Goal: Transaction & Acquisition: Purchase product/service

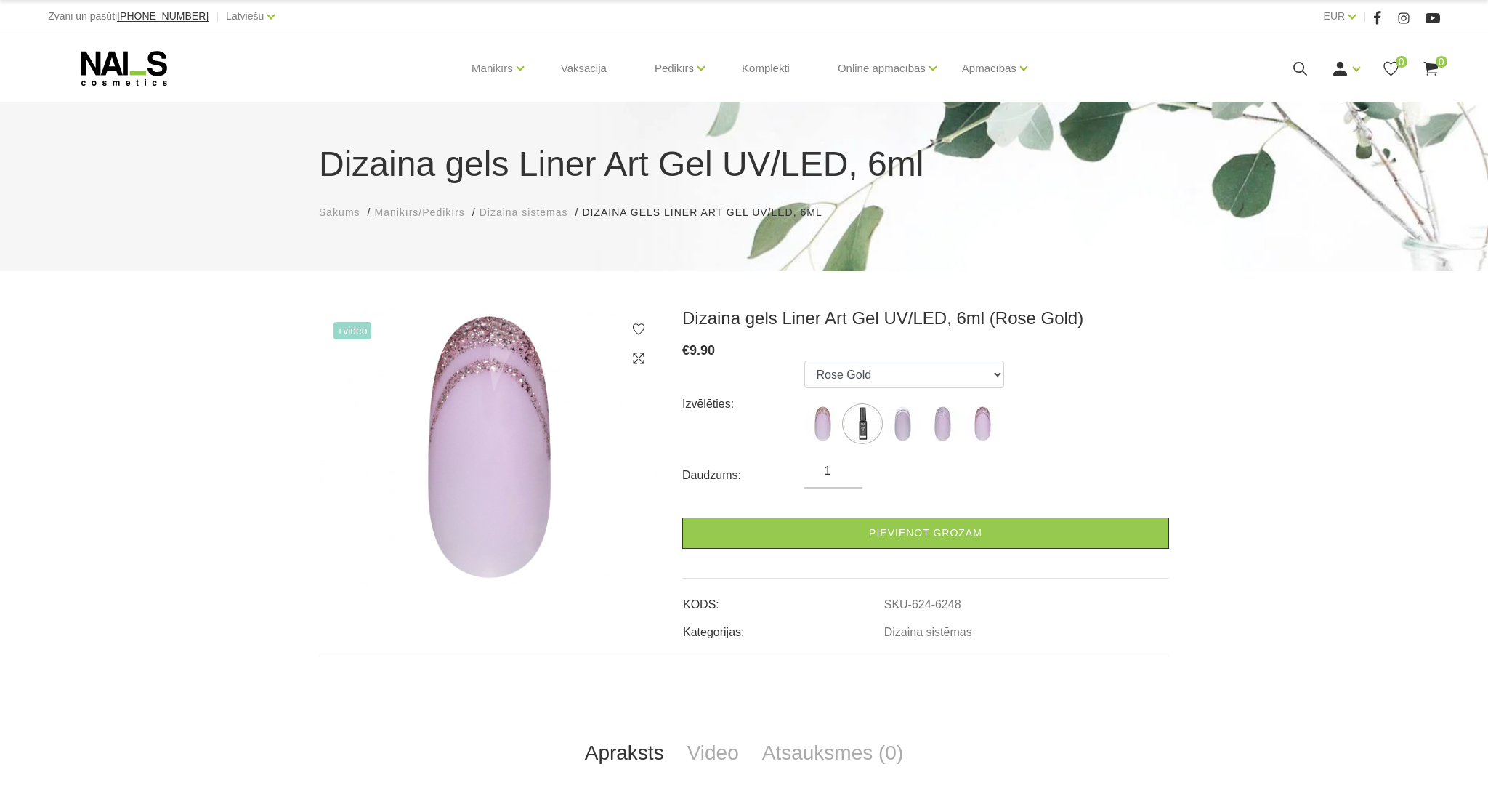
select select "6248"
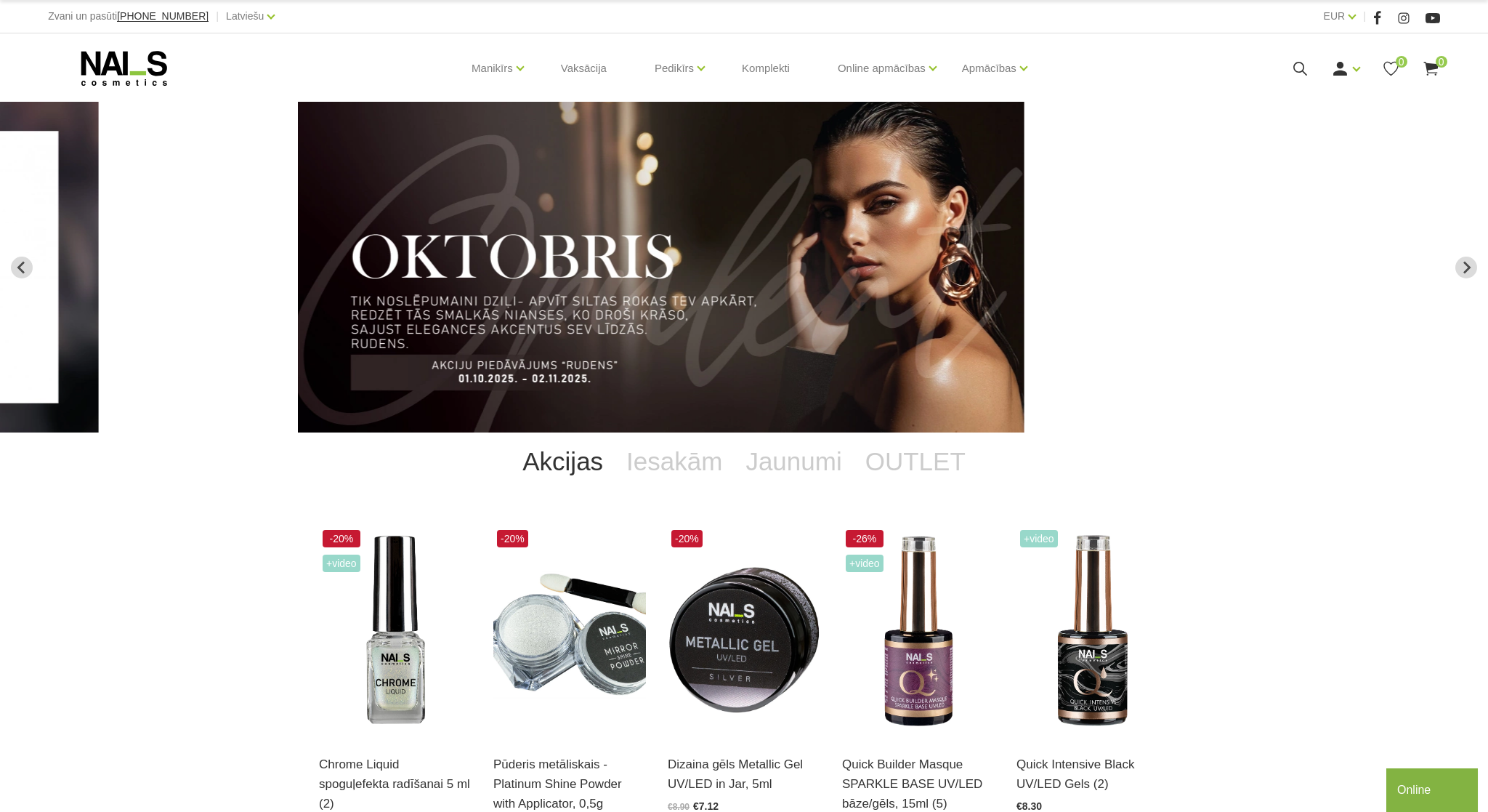
click at [1025, 313] on img "2 of 12" at bounding box center [661, 267] width 727 height 331
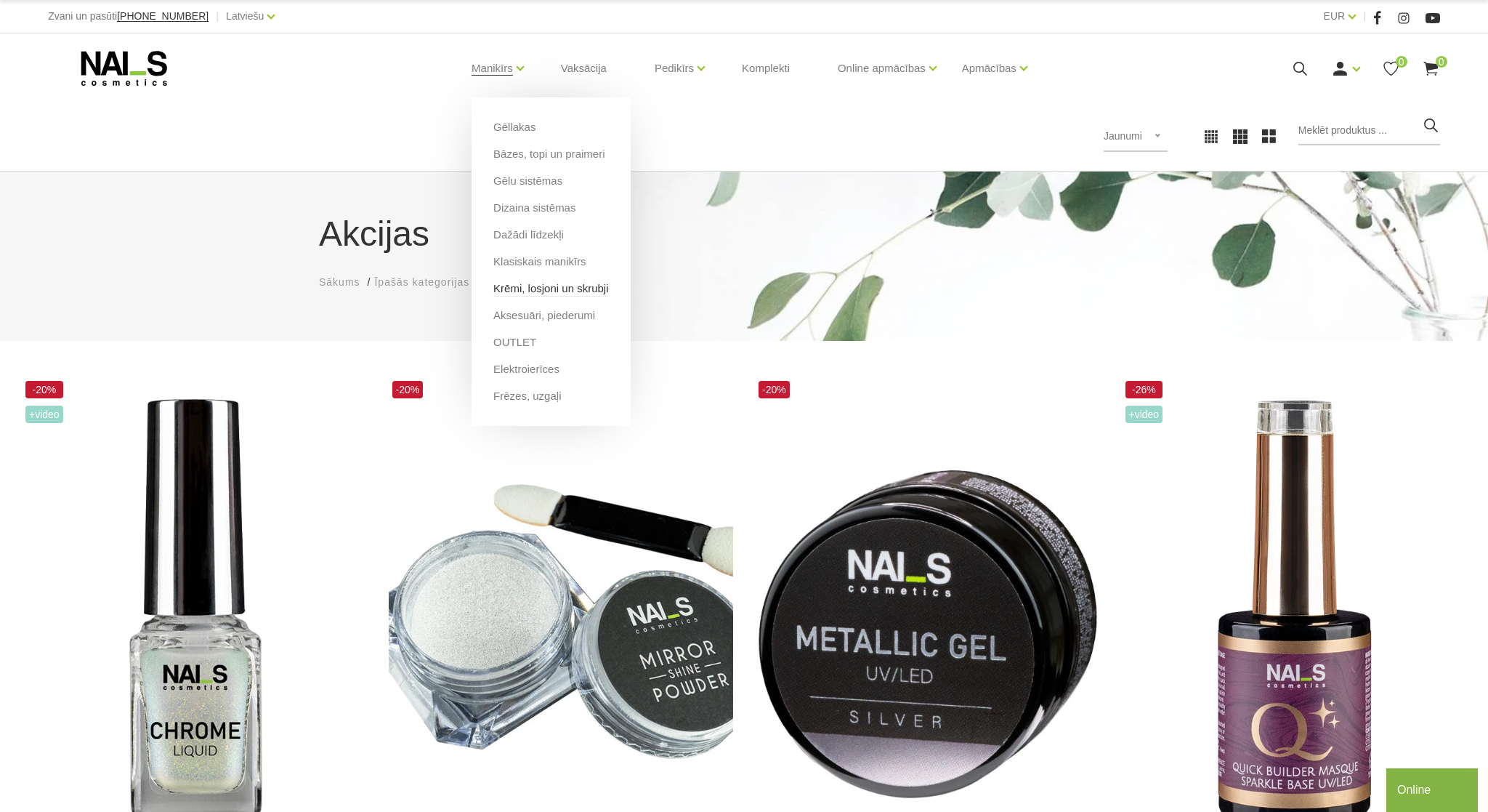
click at [559, 290] on link "Krēmi, losjoni un skrubji" at bounding box center [550, 288] width 114 height 16
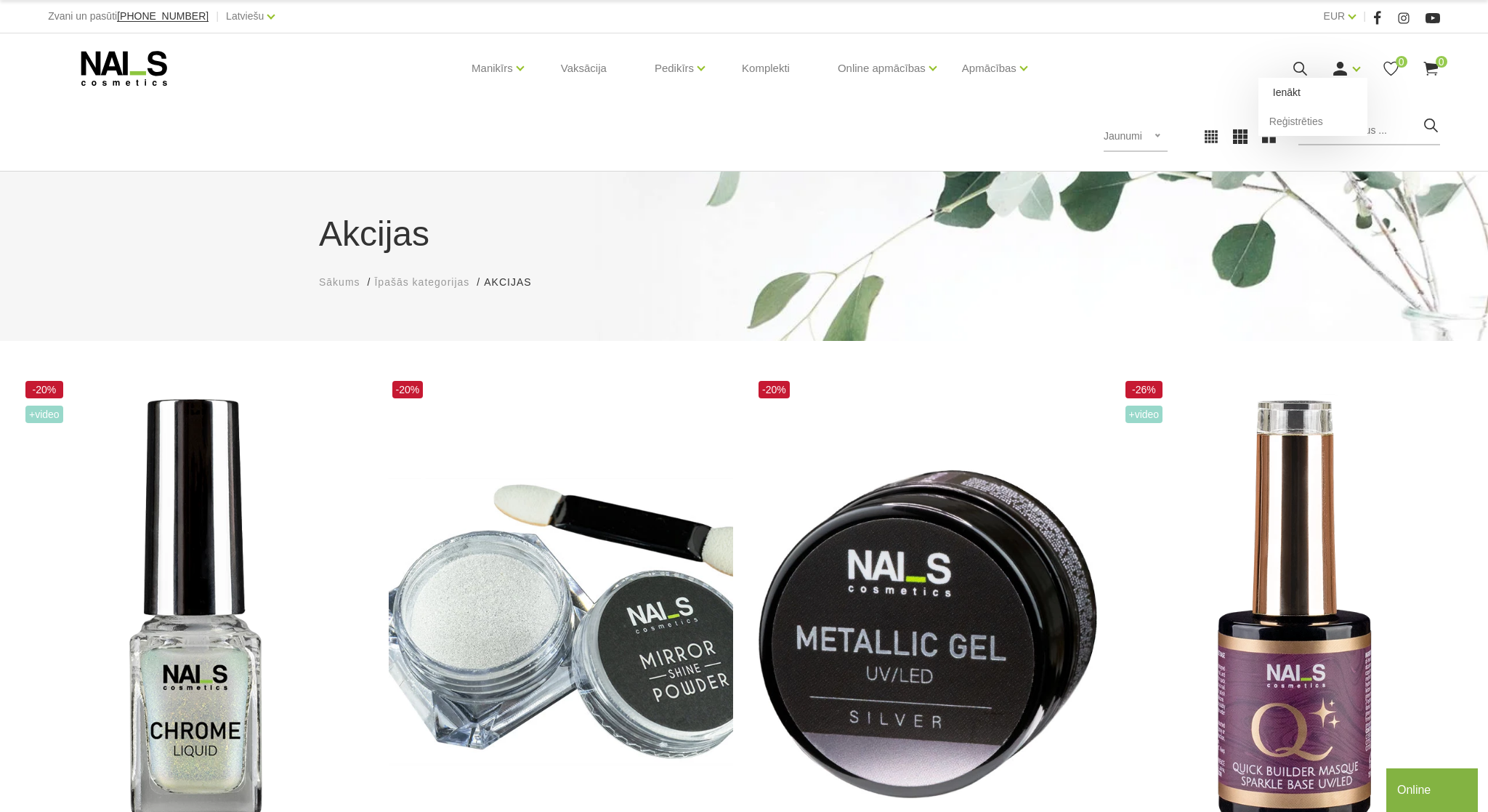
click at [1293, 92] on link "Ienākt" at bounding box center [1313, 92] width 109 height 29
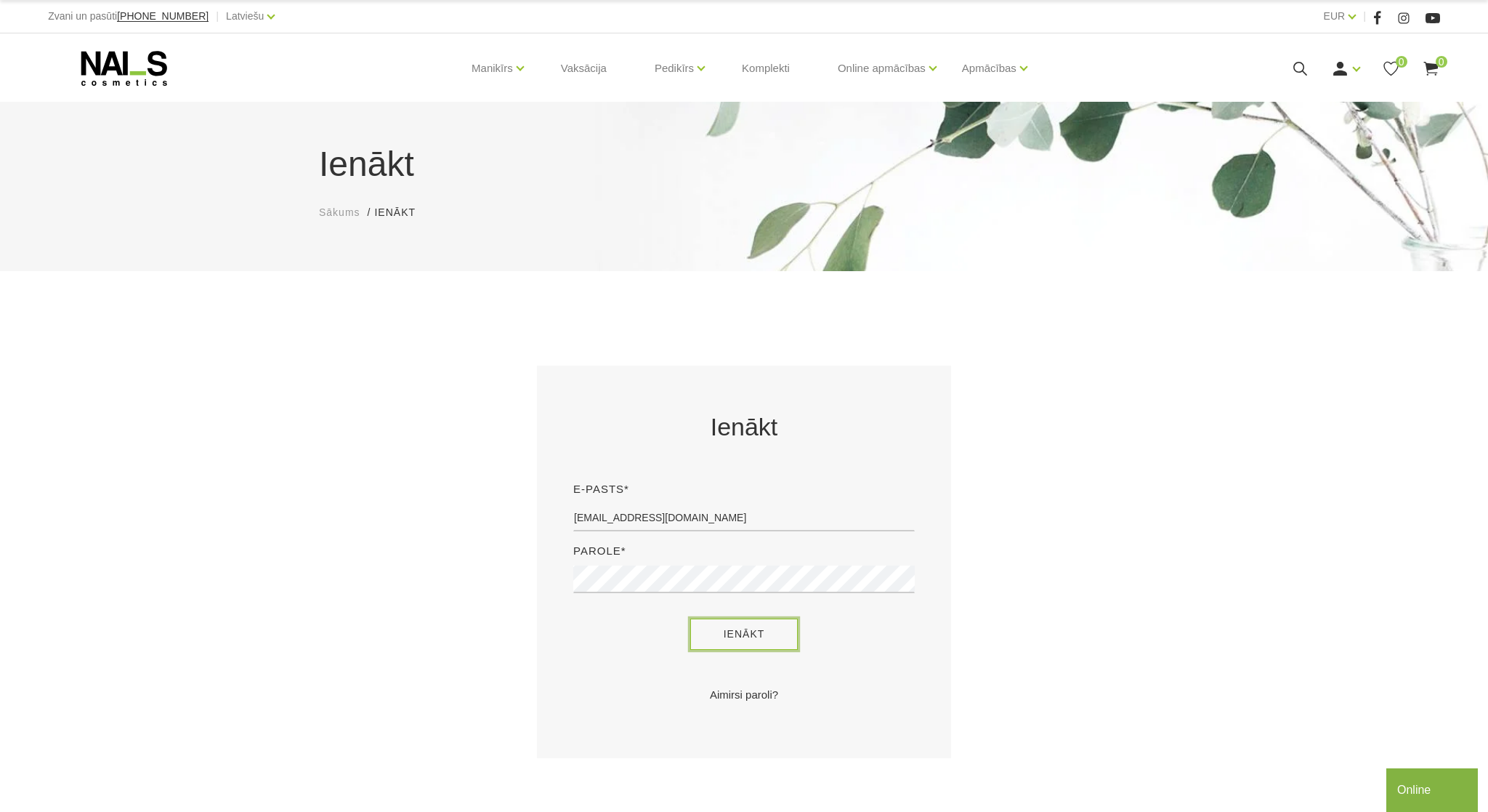
click at [749, 641] on button "Ienākt" at bounding box center [744, 634] width 108 height 31
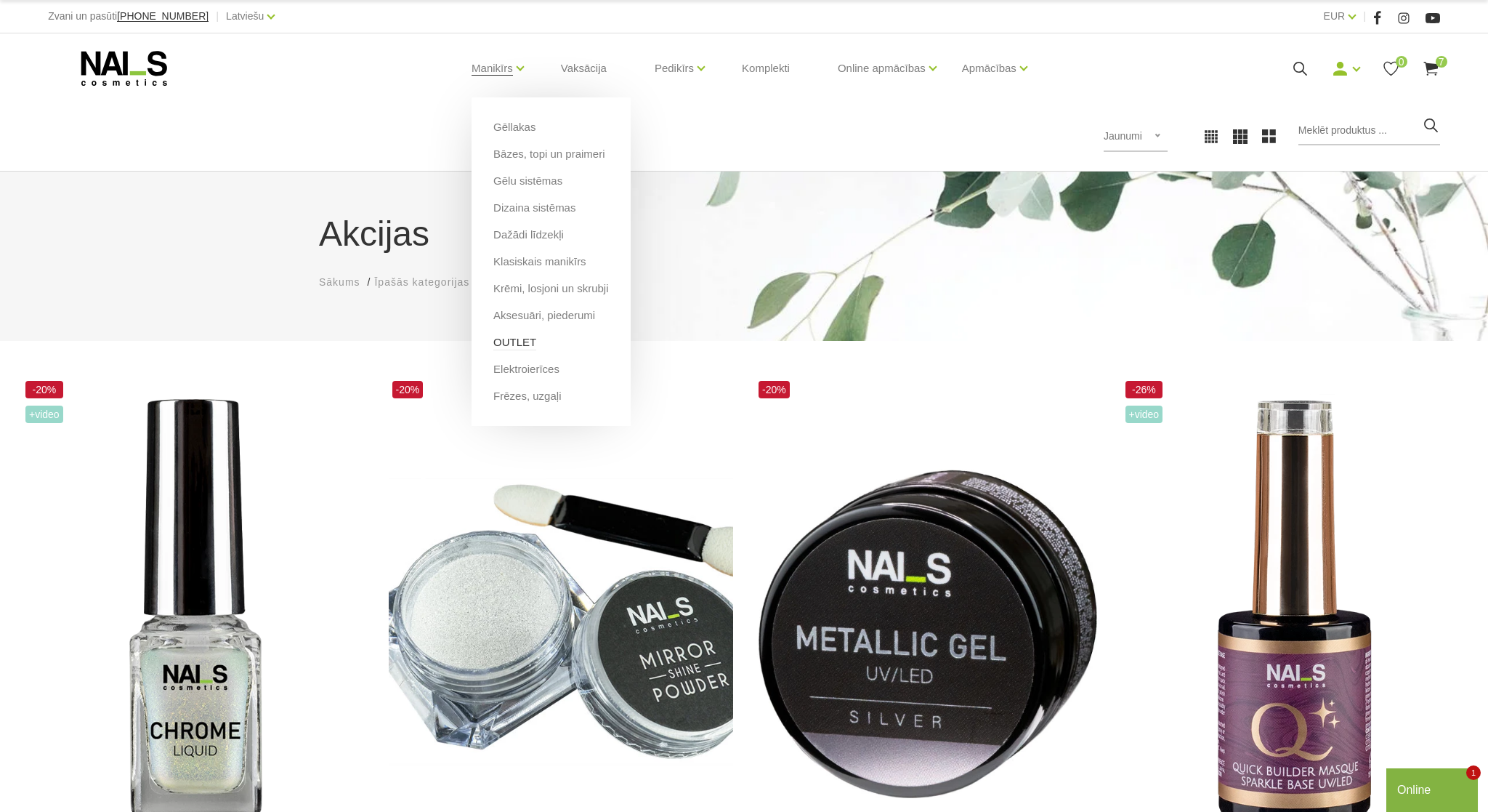
click at [510, 340] on link "OUTLET" at bounding box center [515, 342] width 43 height 16
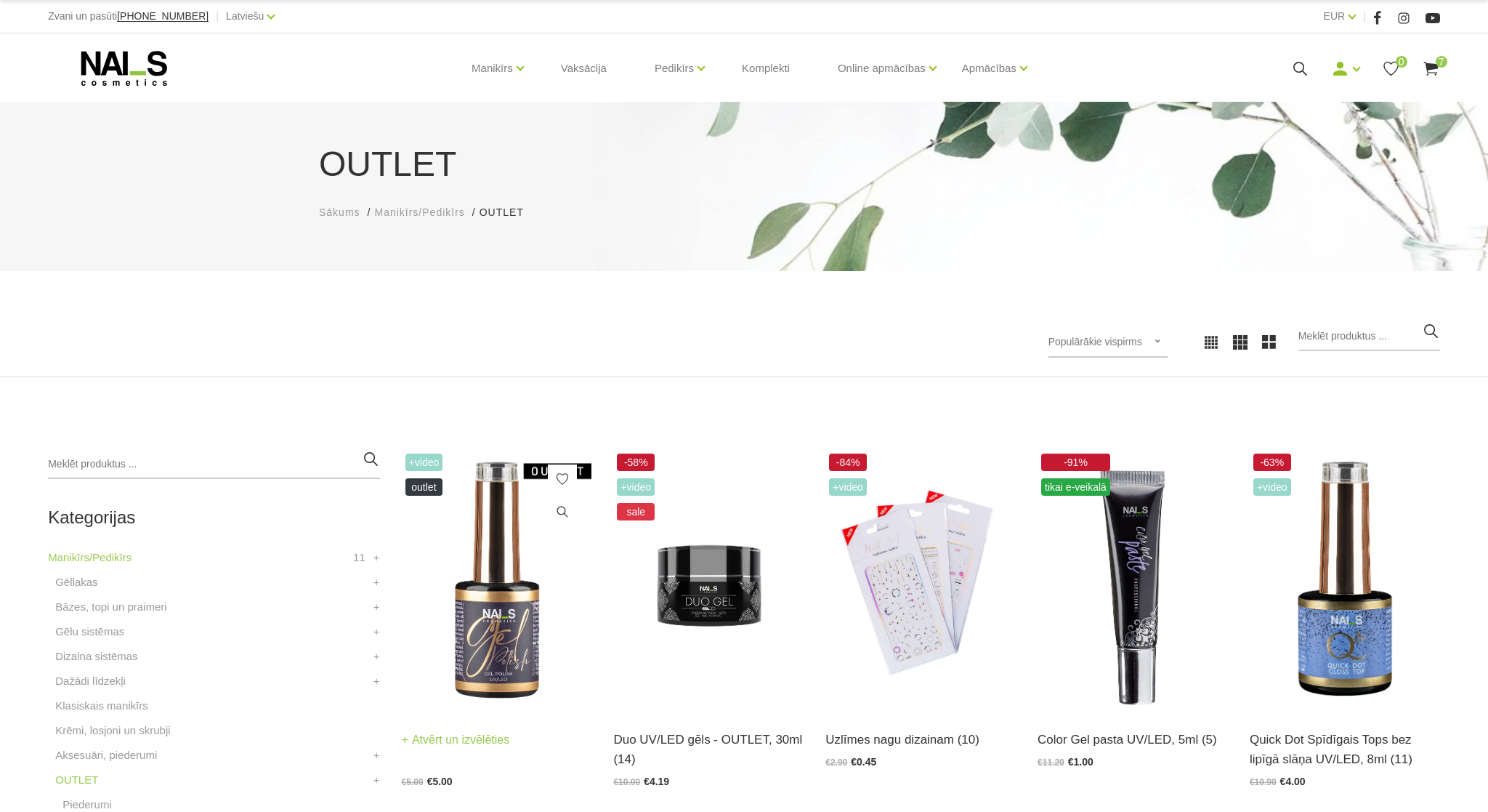
click at [506, 636] on img at bounding box center [497, 580] width 190 height 262
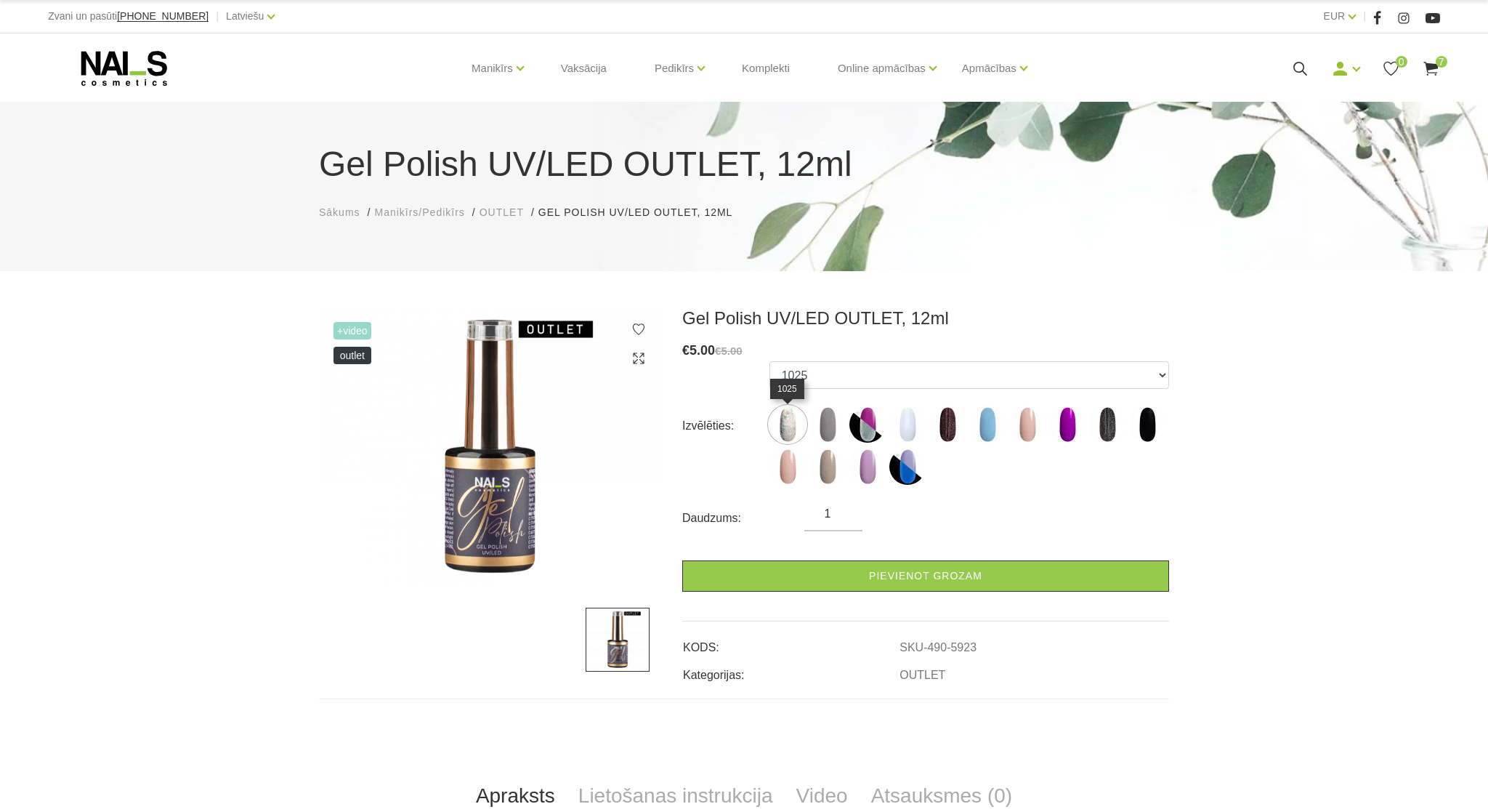
click at [793, 422] on img at bounding box center [788, 424] width 37 height 37
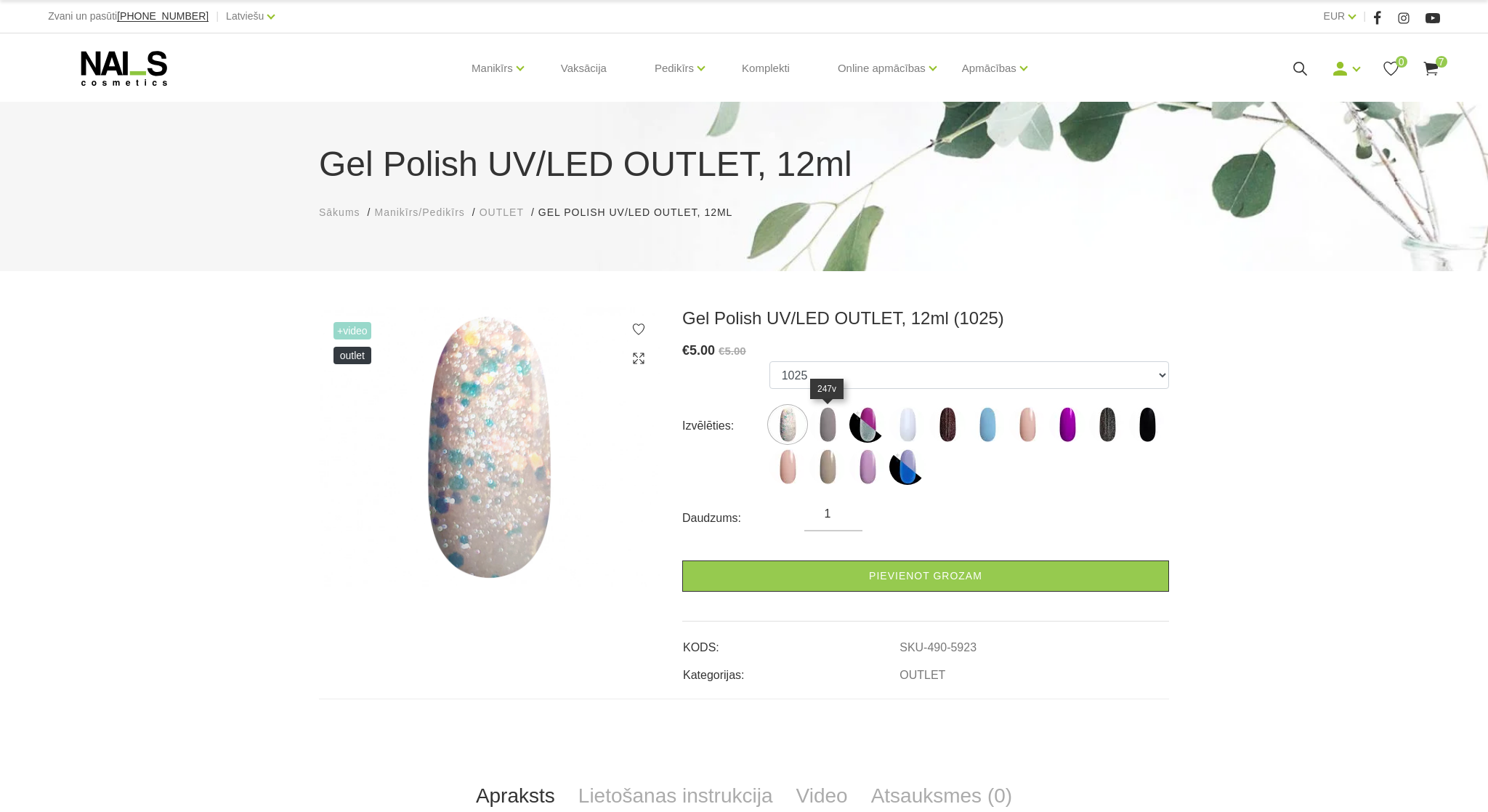
click at [821, 422] on img at bounding box center [827, 424] width 37 height 37
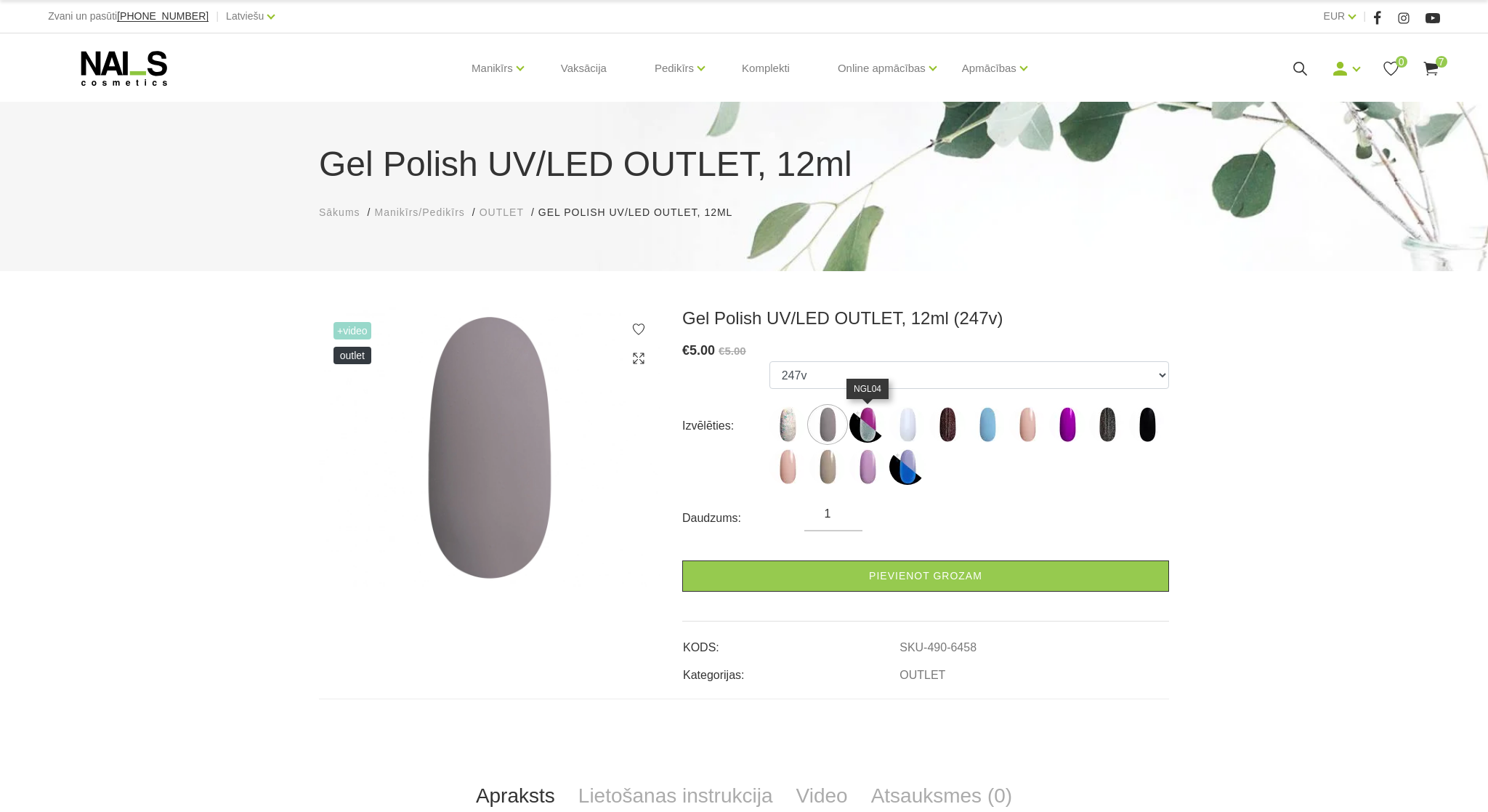
click at [864, 417] on img at bounding box center [867, 424] width 37 height 37
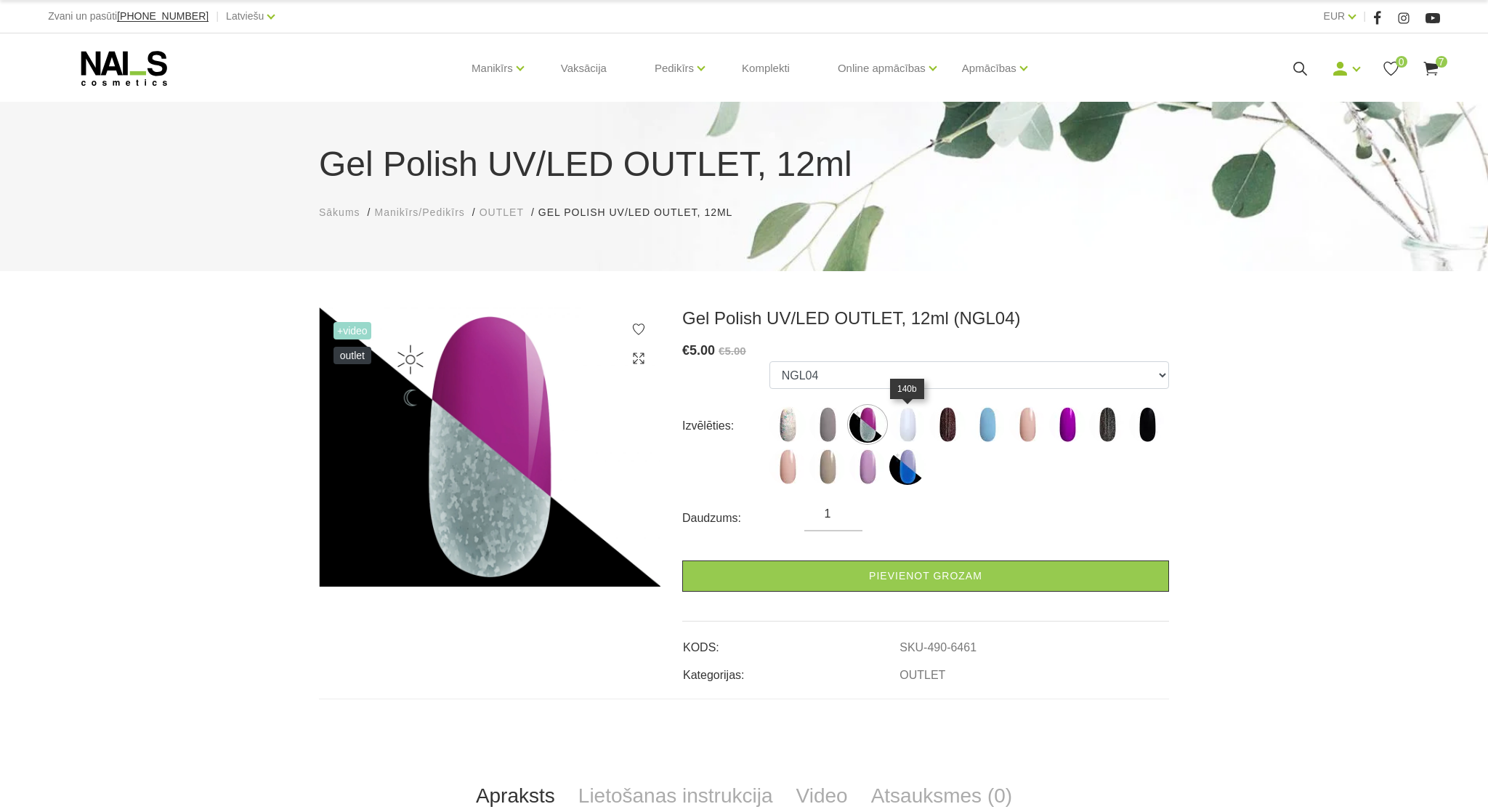
click at [909, 414] on img at bounding box center [908, 424] width 37 height 37
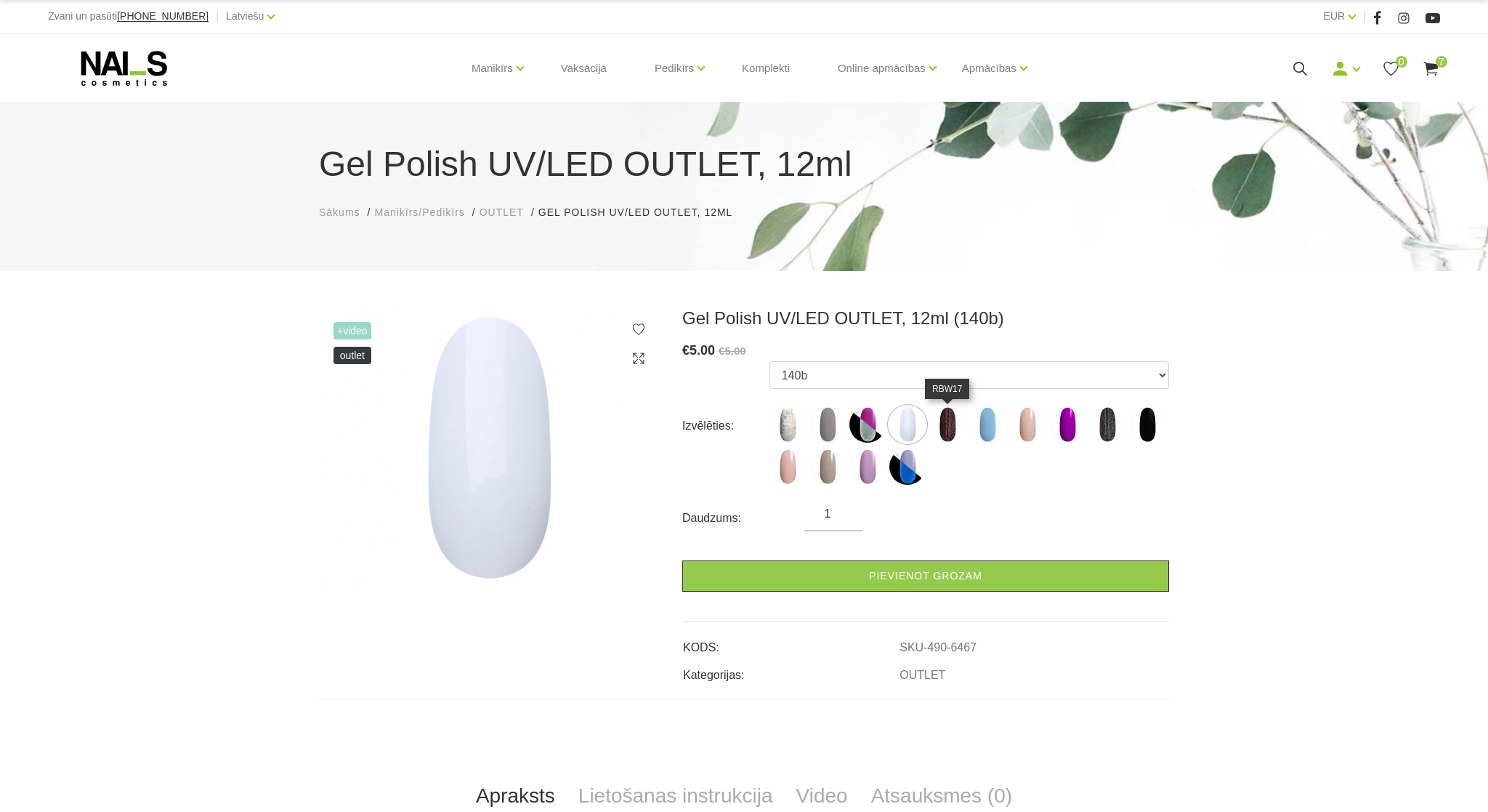
click at [945, 428] on img at bounding box center [947, 424] width 37 height 37
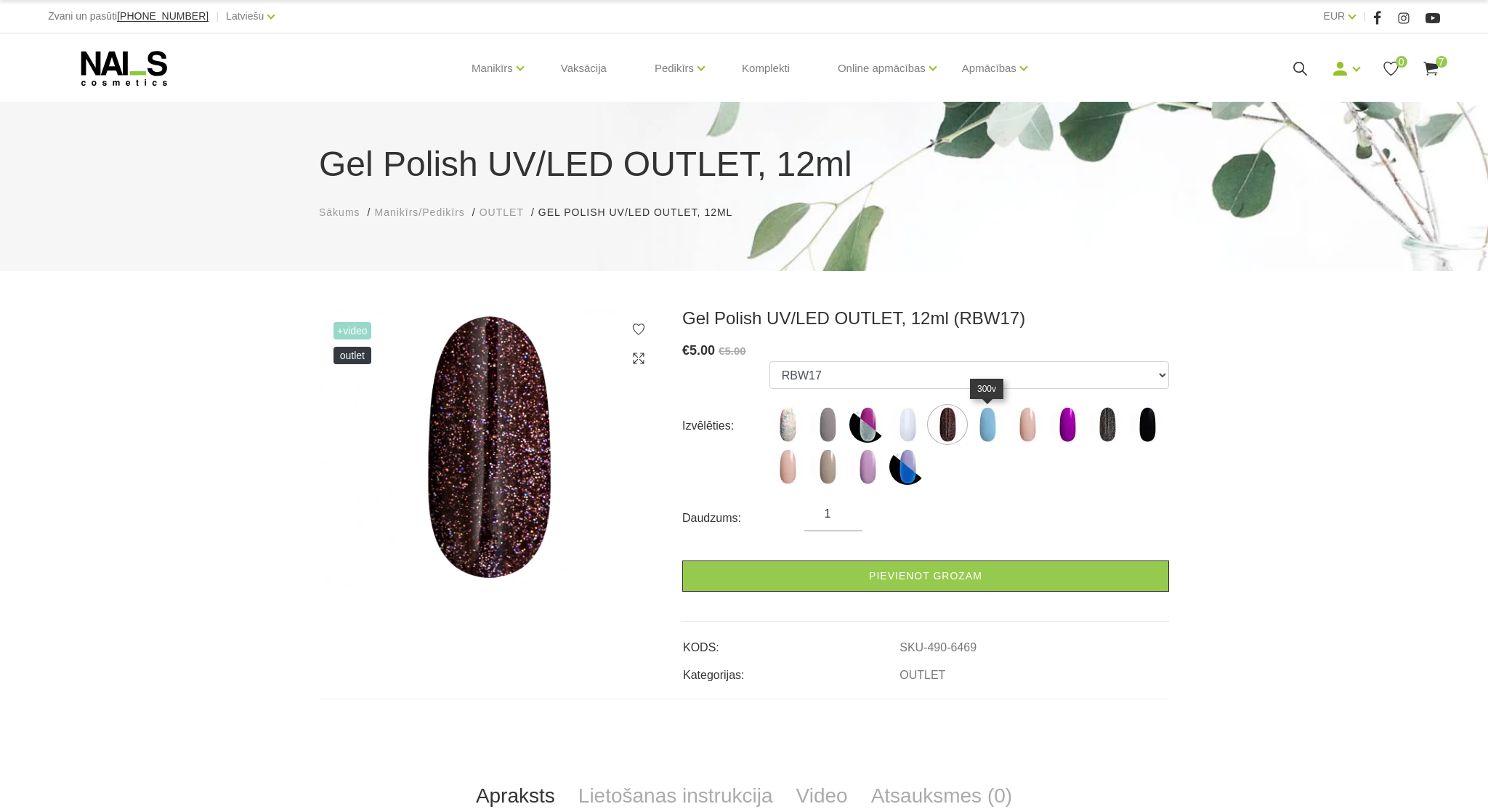
click at [985, 422] on img at bounding box center [987, 424] width 37 height 37
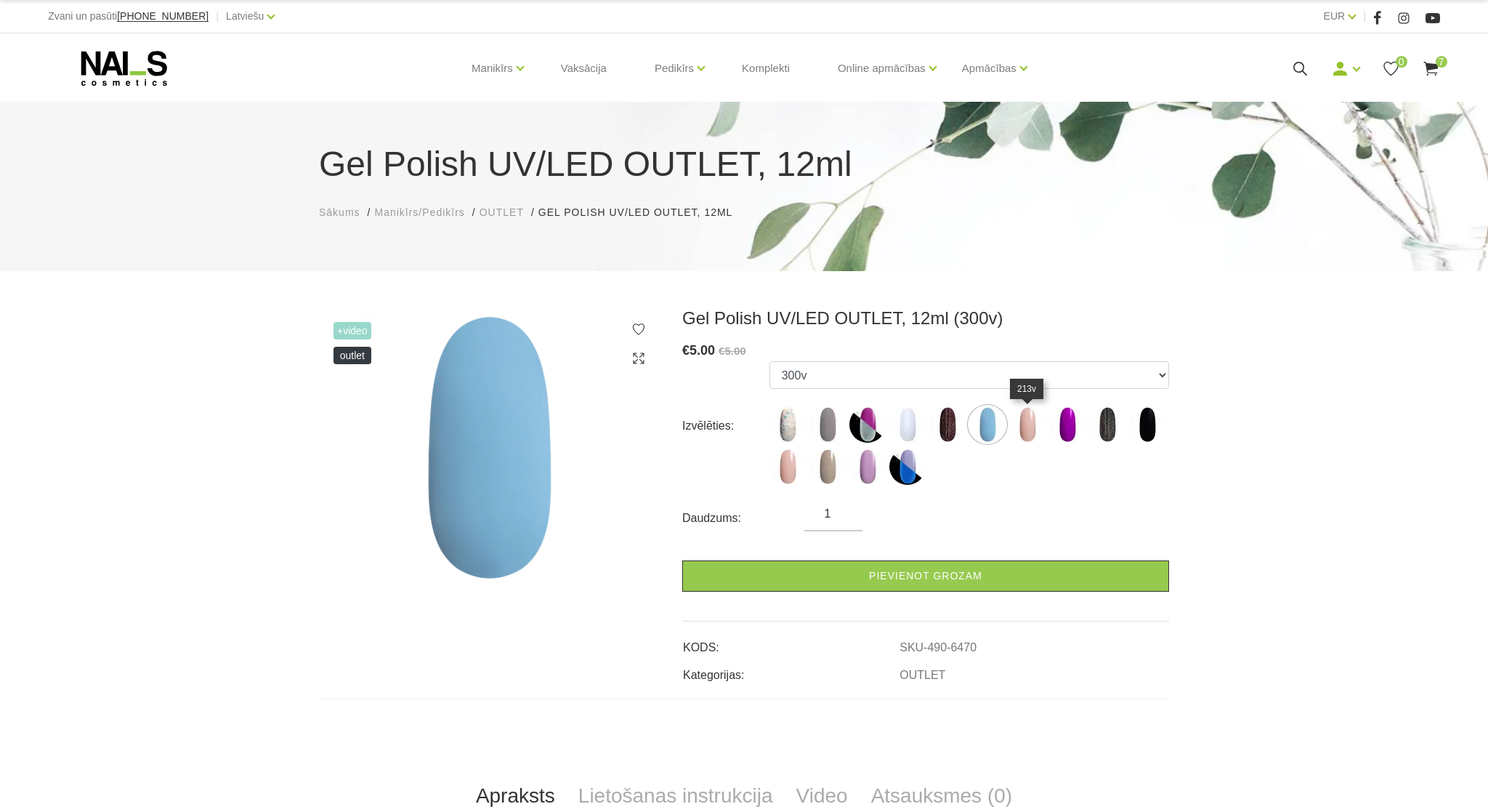
click at [1042, 425] on img at bounding box center [1028, 424] width 37 height 37
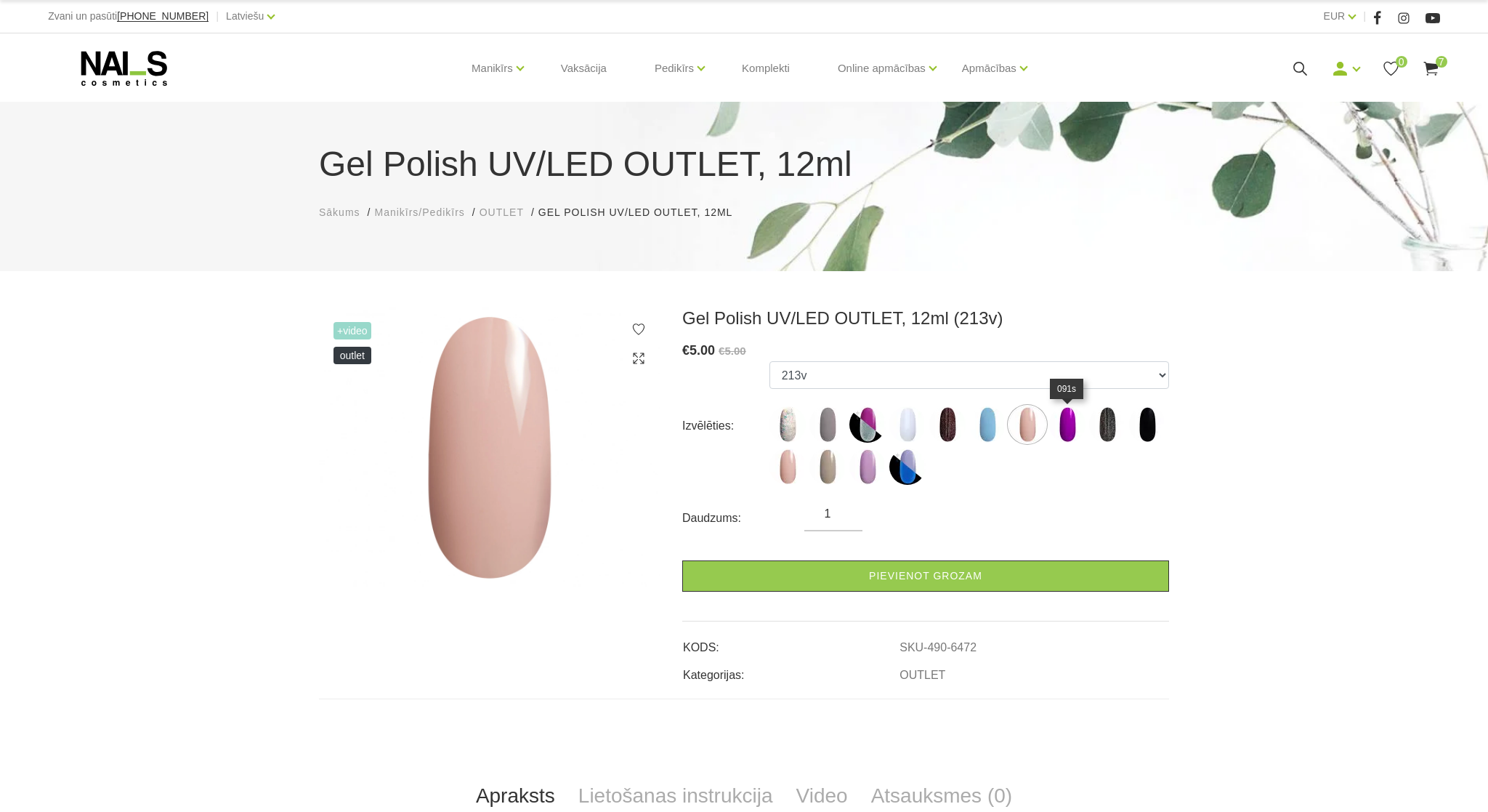
click at [1069, 432] on img at bounding box center [1067, 424] width 37 height 37
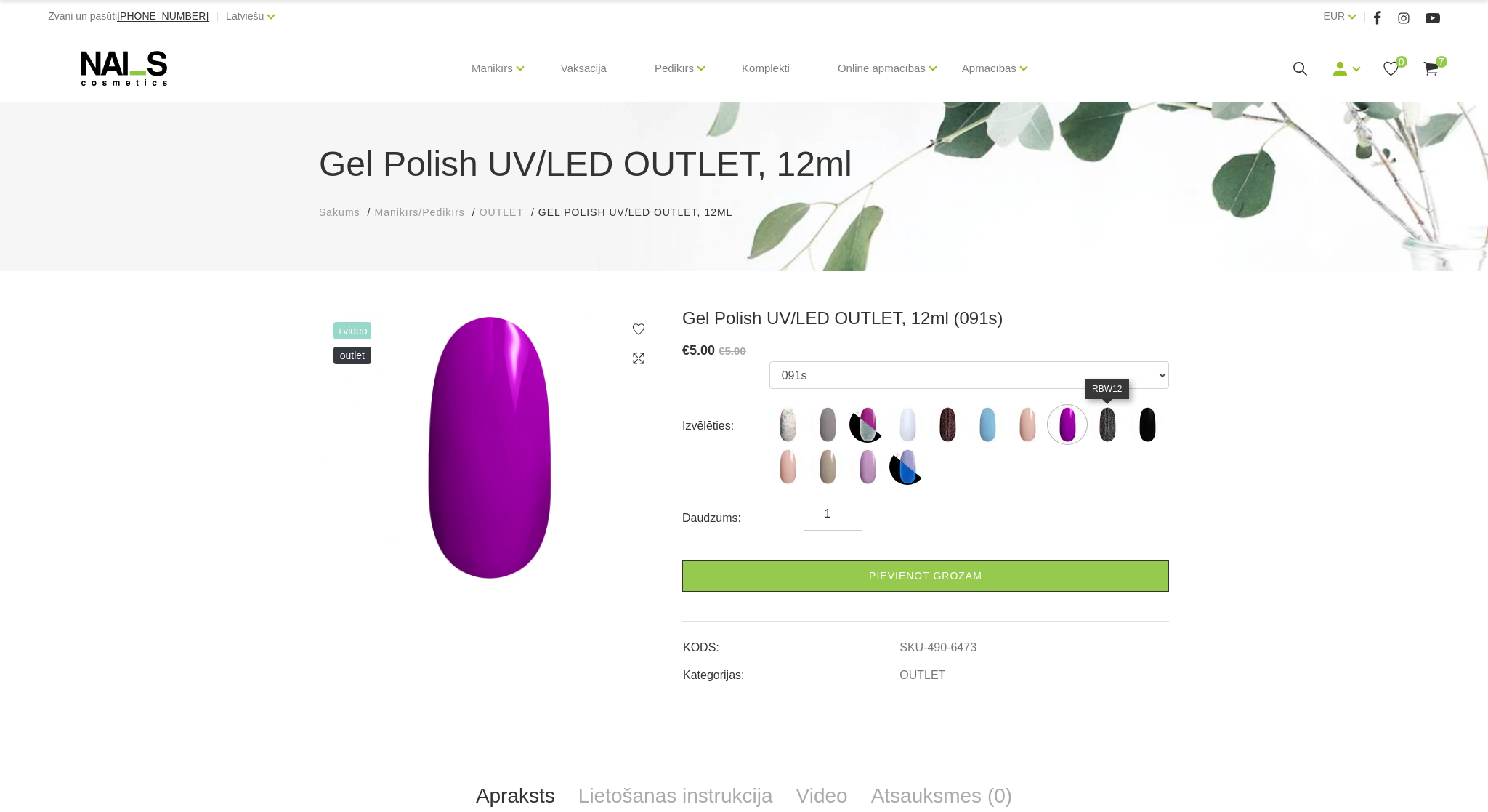
click at [1112, 426] on img at bounding box center [1107, 424] width 37 height 37
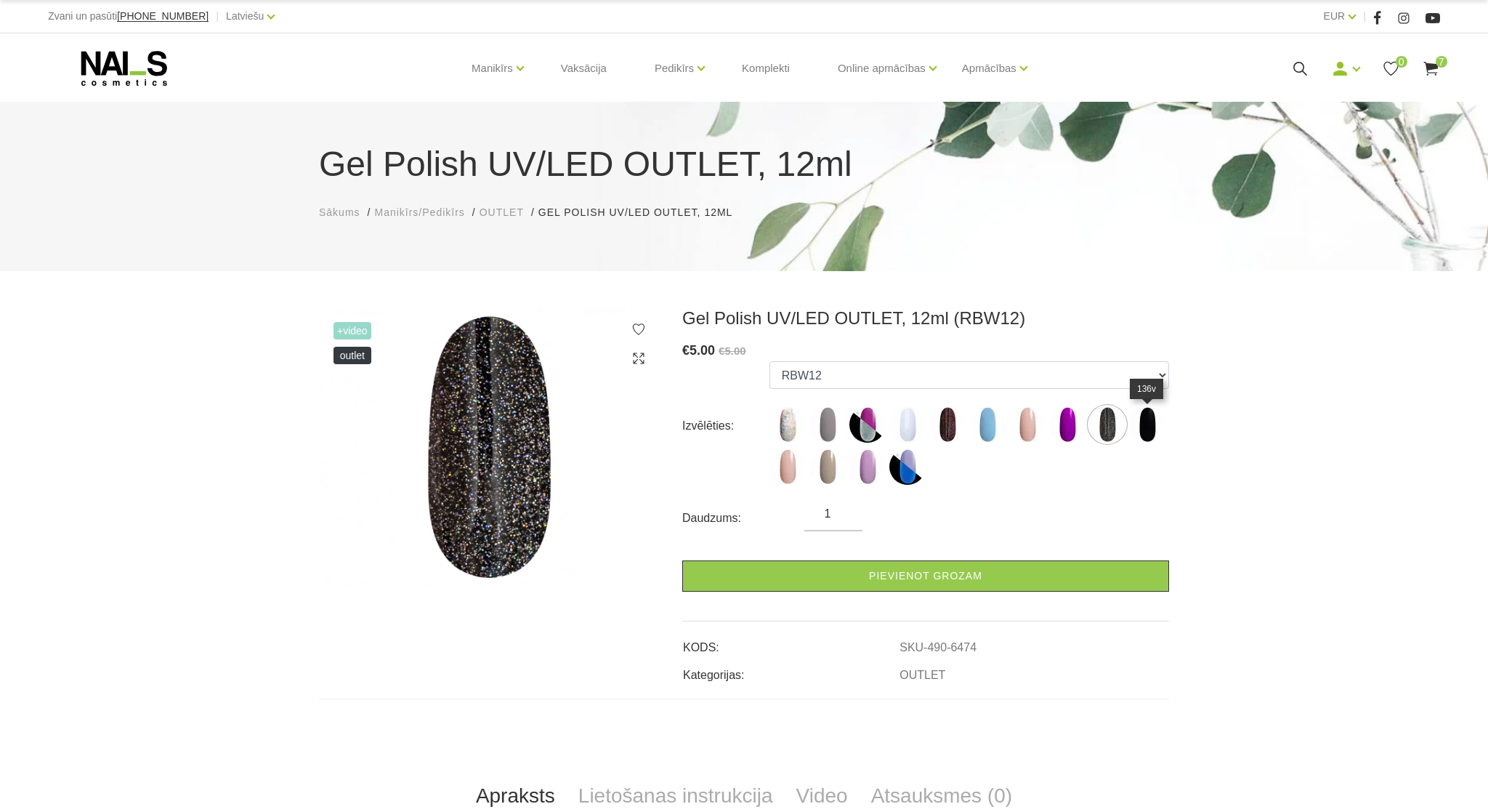
click at [1143, 418] on img at bounding box center [1147, 424] width 37 height 37
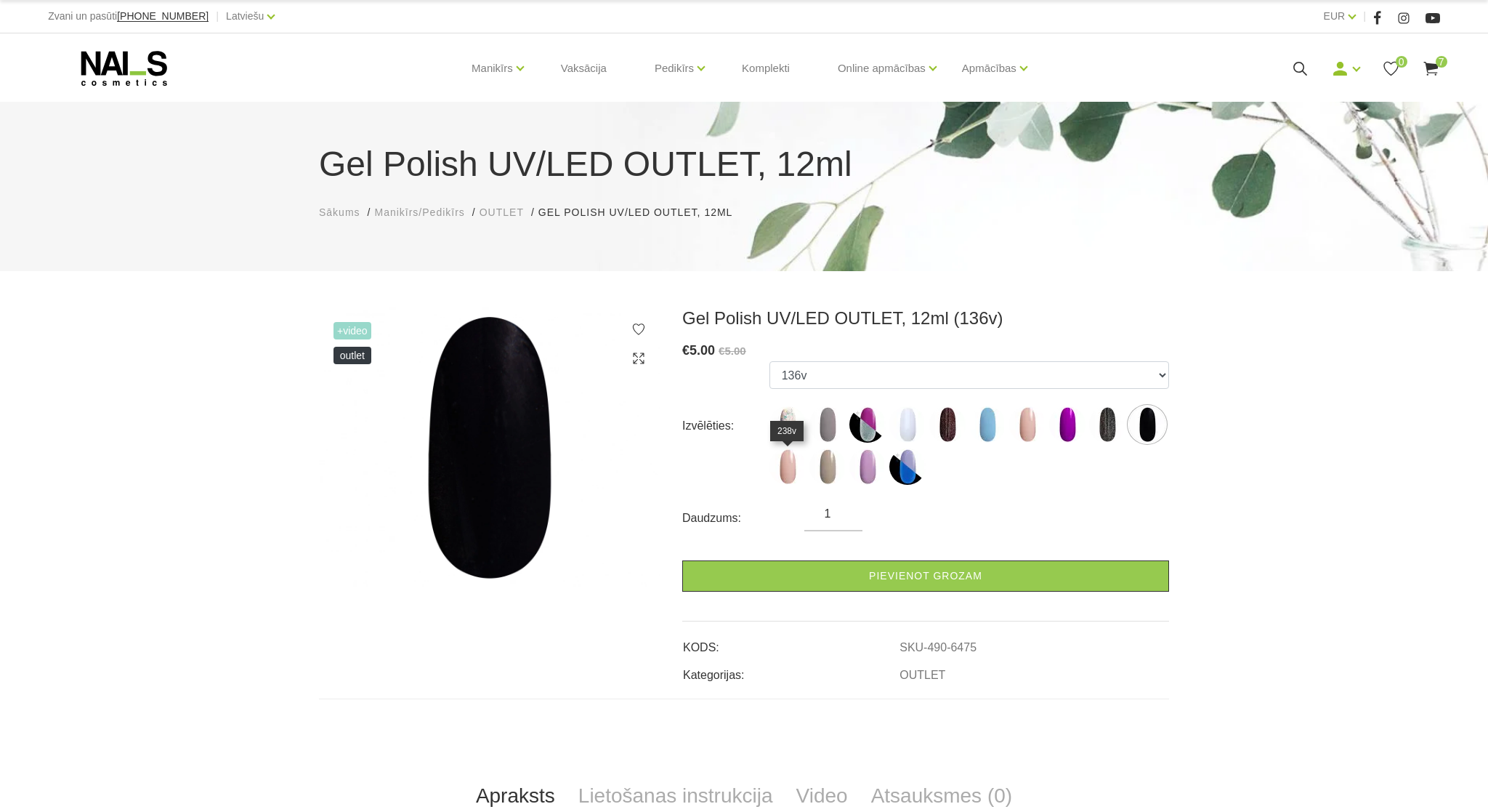
drag, startPoint x: 789, startPoint y: 474, endPoint x: 793, endPoint y: 467, distance: 8.1
click at [792, 470] on img at bounding box center [788, 466] width 37 height 37
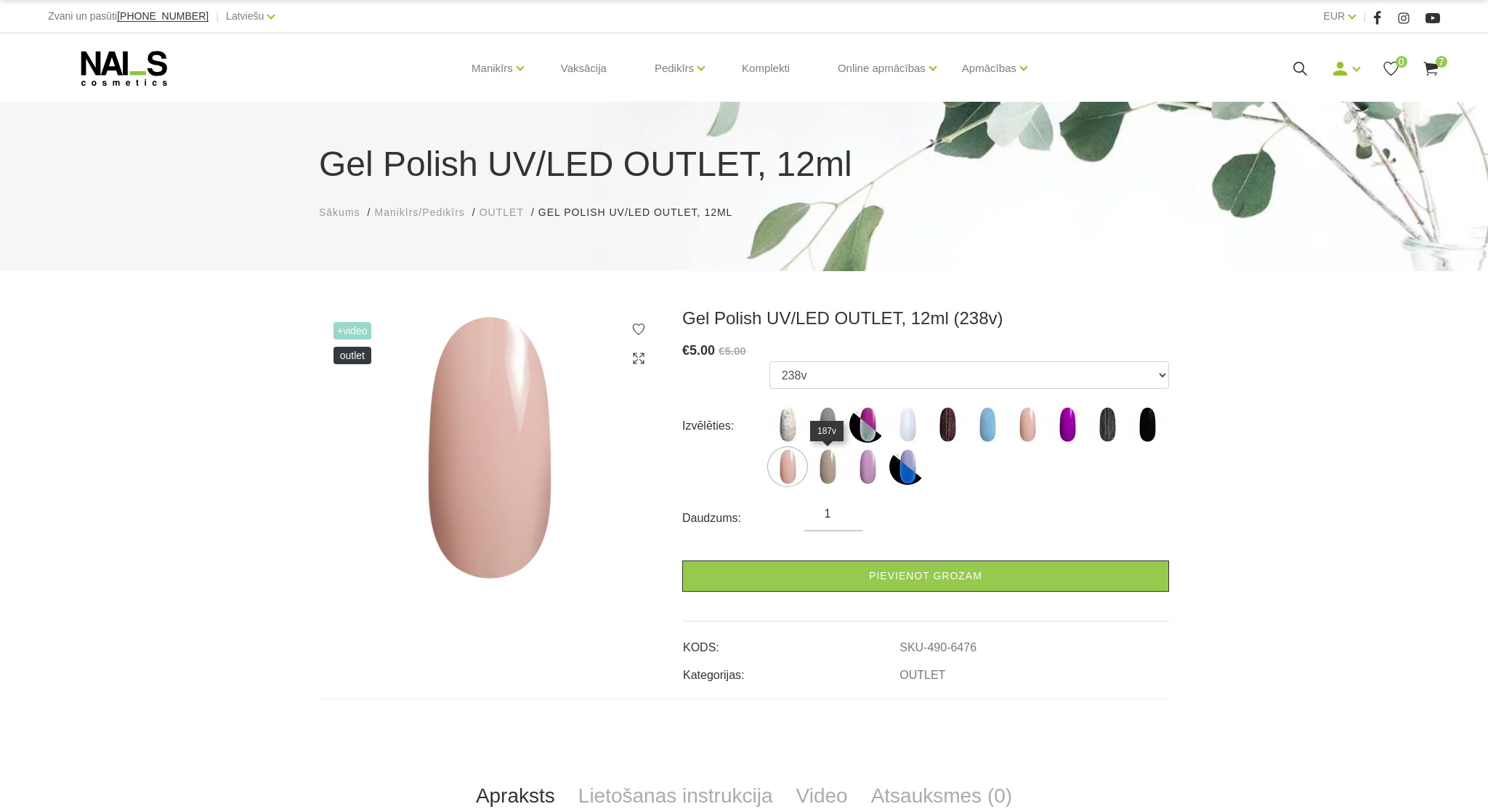
click at [834, 467] on img at bounding box center [827, 466] width 37 height 37
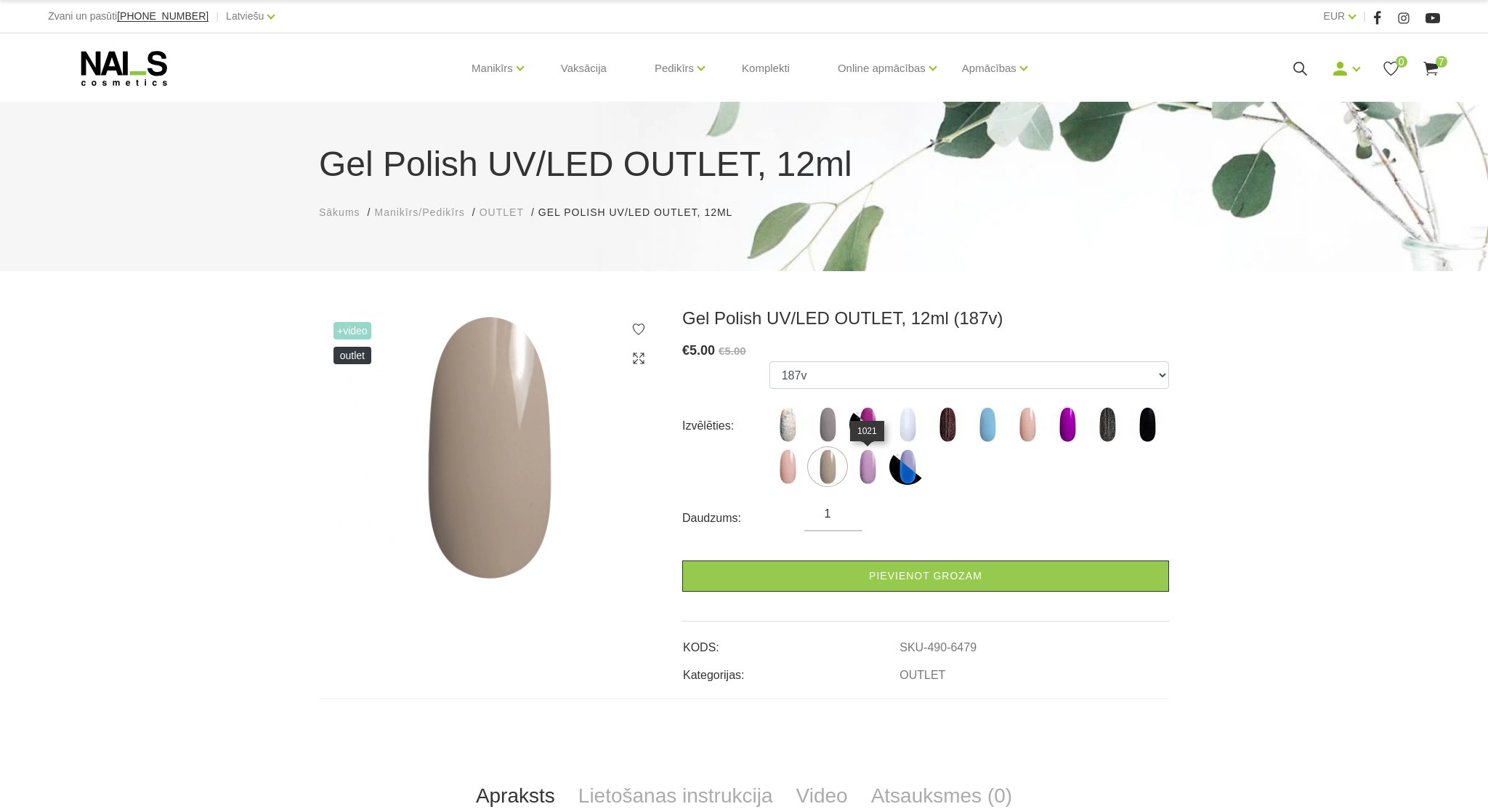
click at [870, 463] on img at bounding box center [867, 466] width 37 height 37
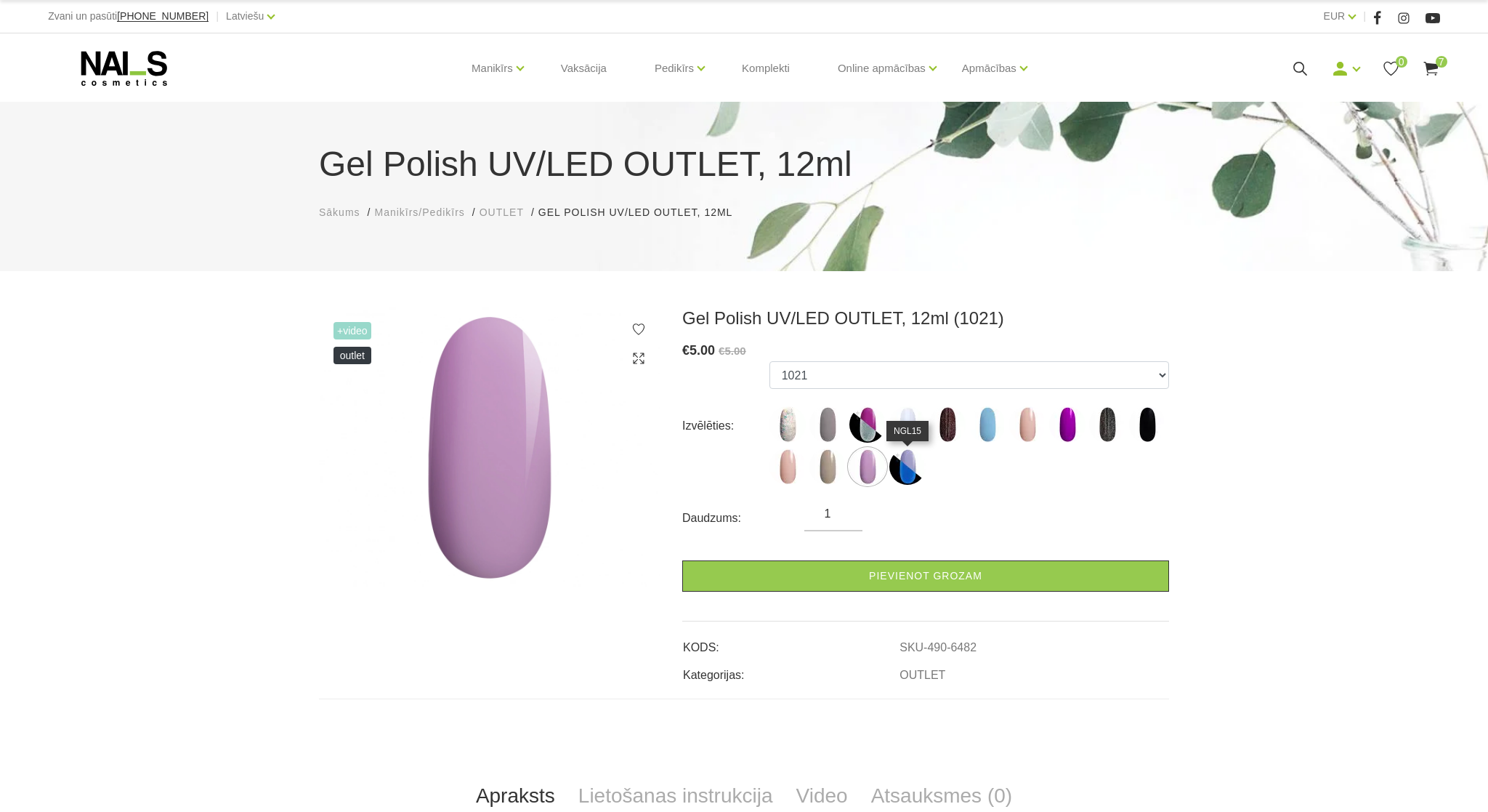
click at [903, 467] on img at bounding box center [908, 466] width 37 height 37
select select "6489"
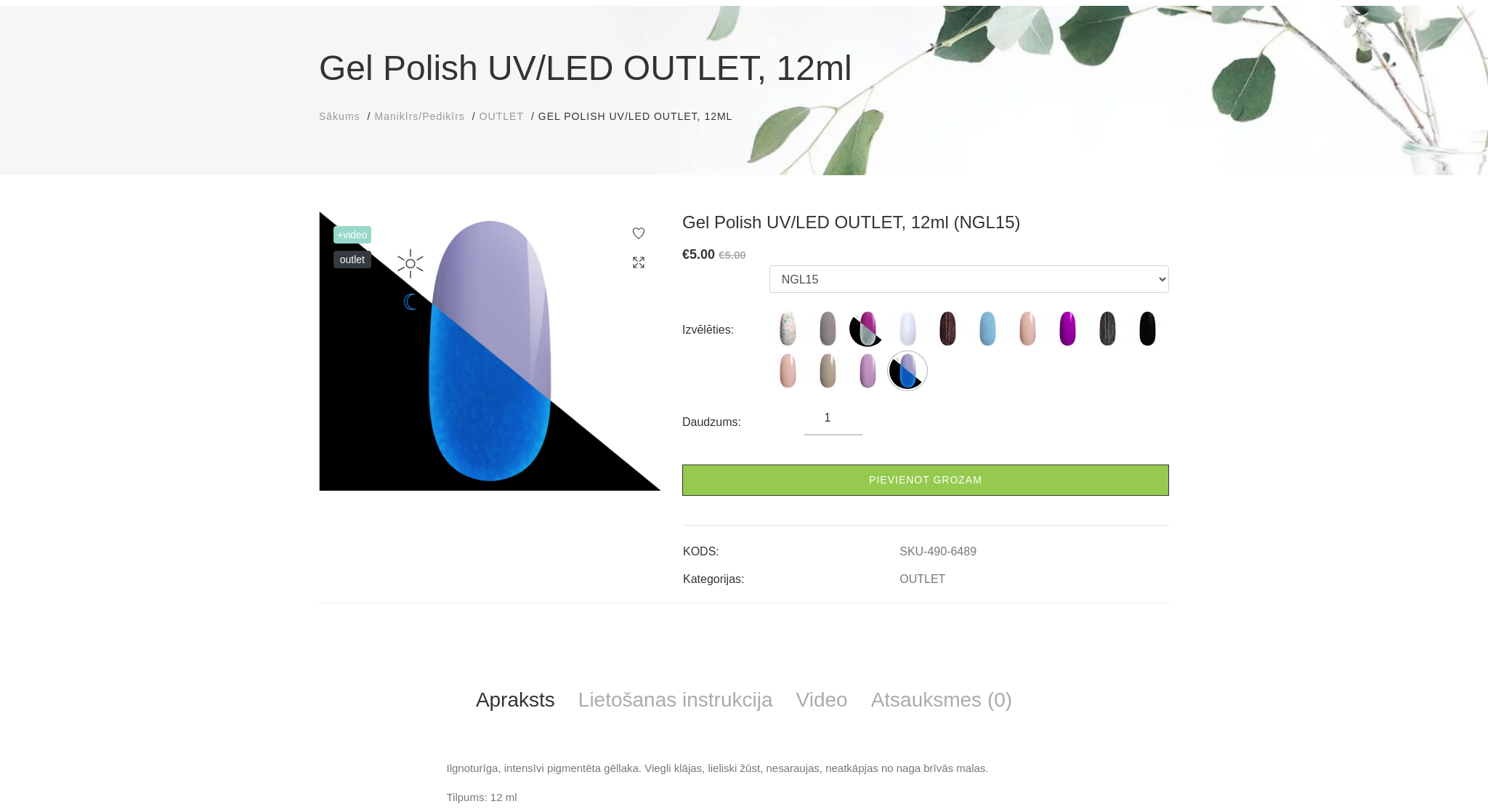
scroll to position [167, 0]
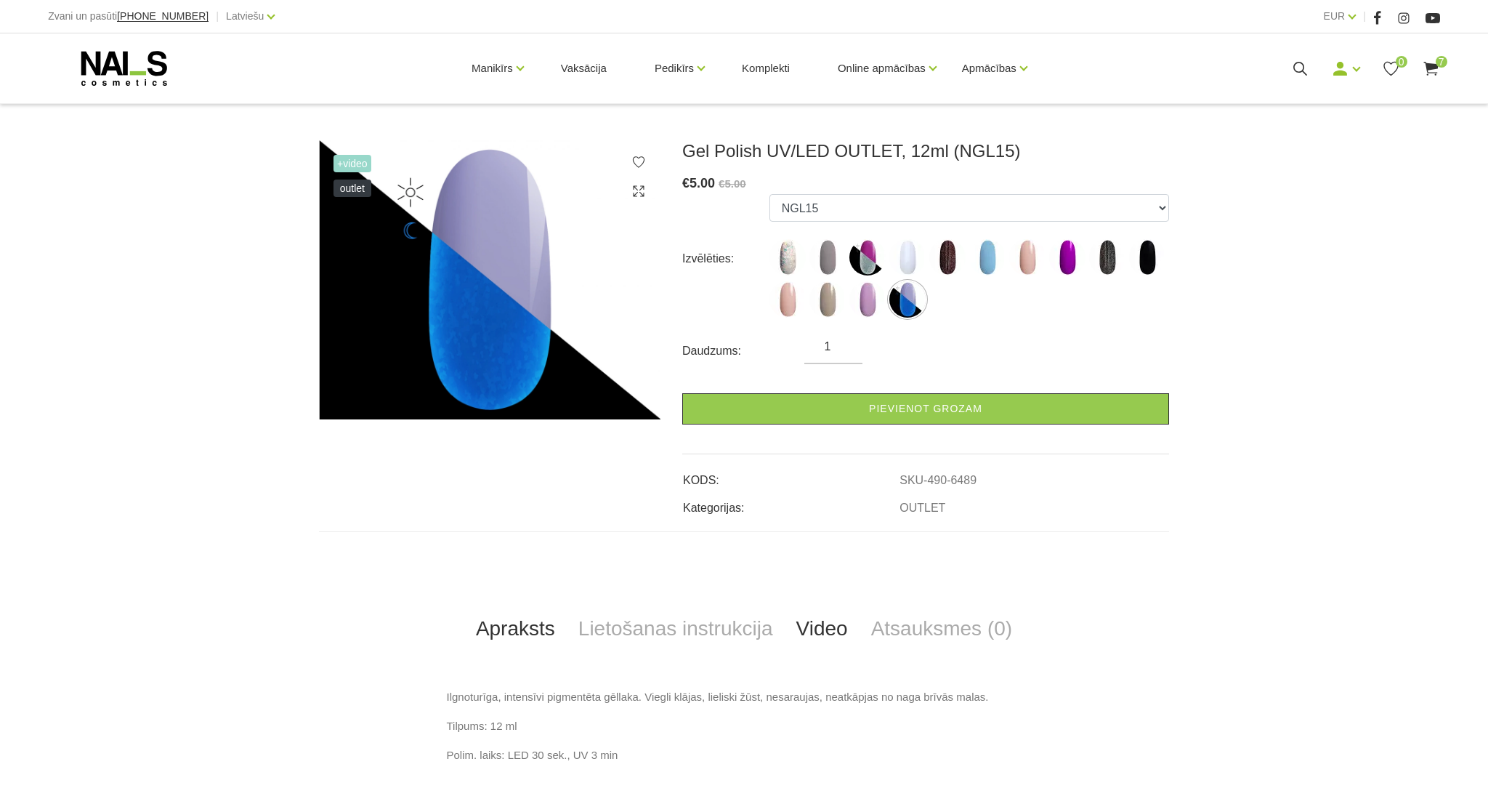
click at [807, 629] on link "Video" at bounding box center [822, 628] width 75 height 48
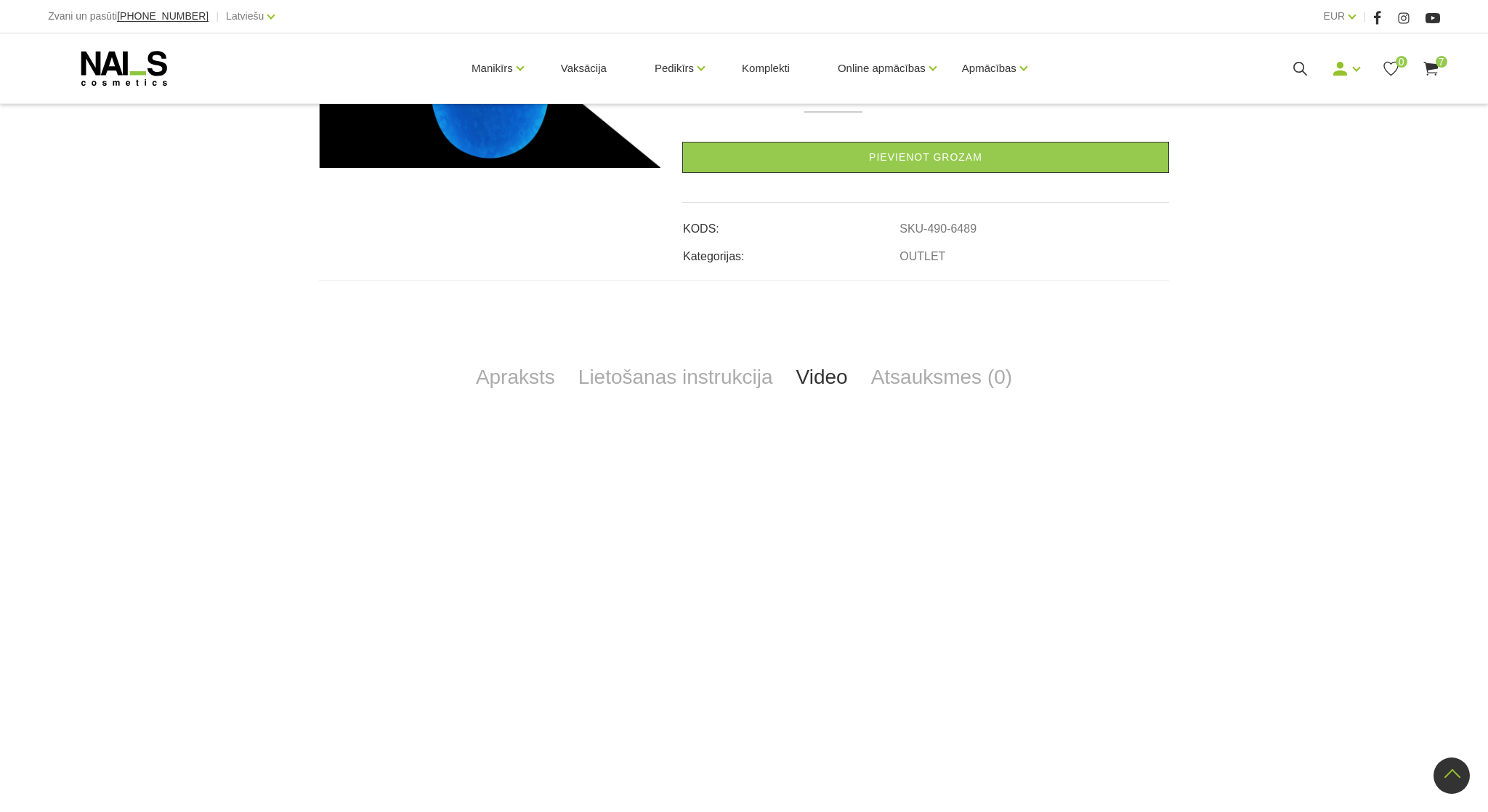
scroll to position [0, 0]
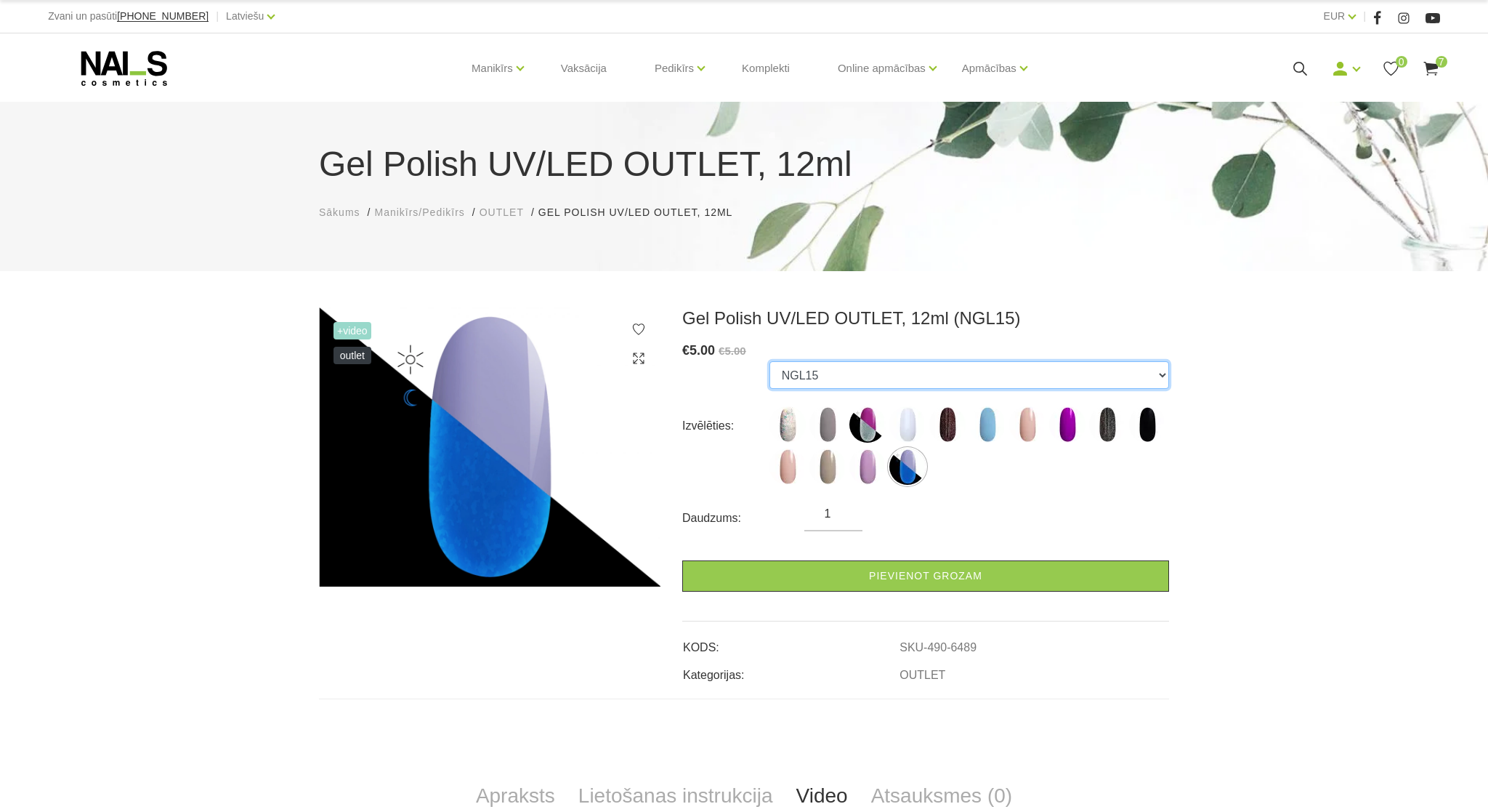
click at [770, 361] on select "1025 247v NGL04 140b RBW17 300v 213v 091s RBW12 136v 238v 187v 1021 NGL15" at bounding box center [969, 374] width 399 height 27
click at [877, 369] on select "1025 247v NGL04 140b RBW17 300v 213v 091s RBW12 136v 238v 187v 1021 NGL15" at bounding box center [969, 374] width 399 height 27
